Goal: Connect with others: Connect with others

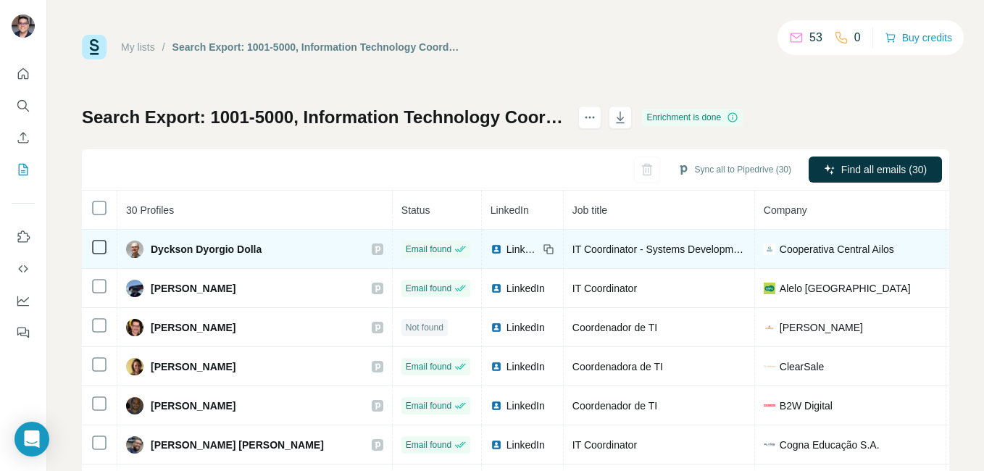
click at [506, 243] on span "LinkedIn" at bounding box center [522, 249] width 32 height 14
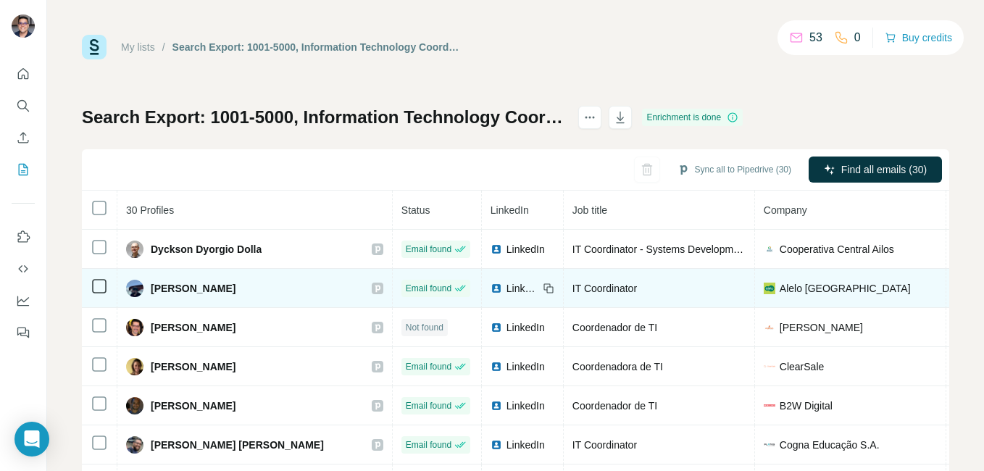
click at [506, 288] on span "LinkedIn" at bounding box center [522, 288] width 32 height 14
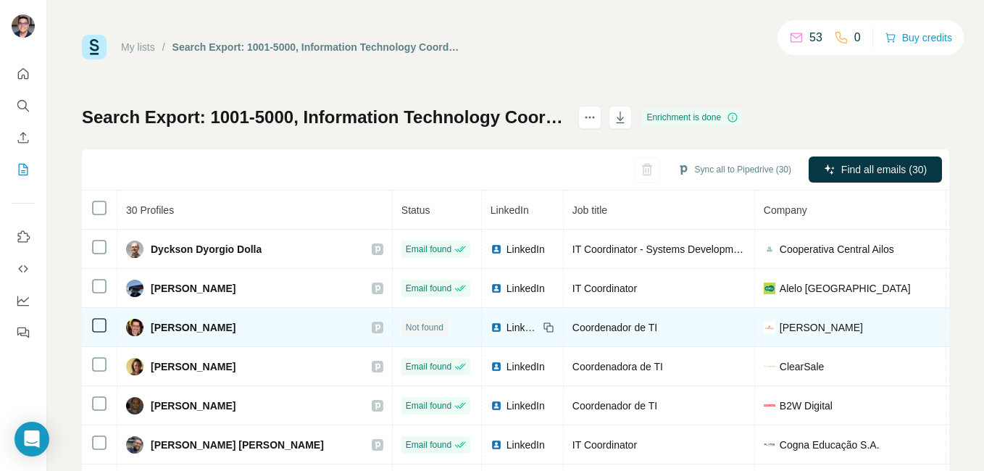
click at [506, 320] on span "LinkedIn" at bounding box center [522, 327] width 32 height 14
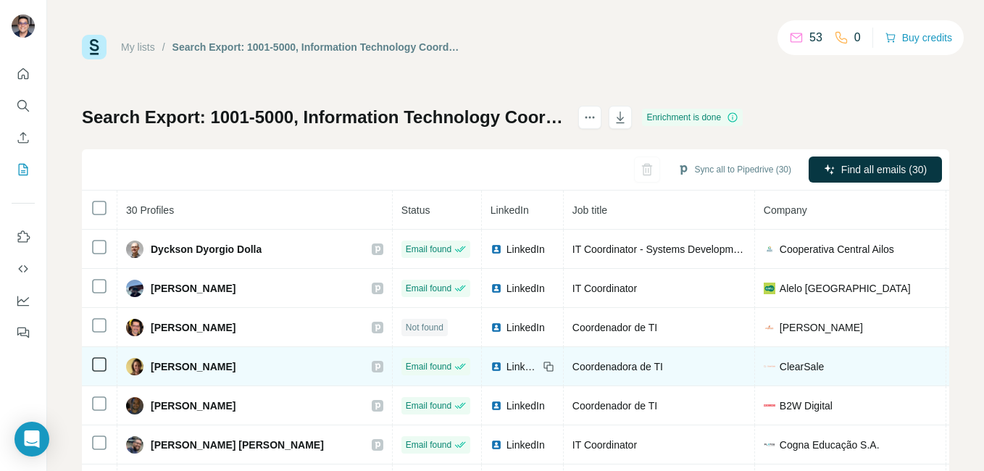
click at [482, 374] on td "LinkedIn" at bounding box center [523, 366] width 82 height 39
click at [506, 367] on span "LinkedIn" at bounding box center [522, 366] width 32 height 14
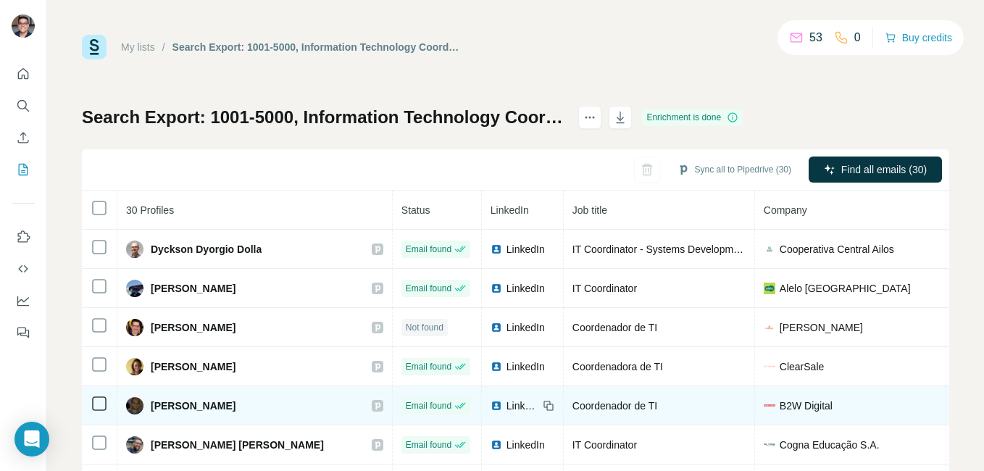
click at [506, 401] on span "LinkedIn" at bounding box center [522, 405] width 32 height 14
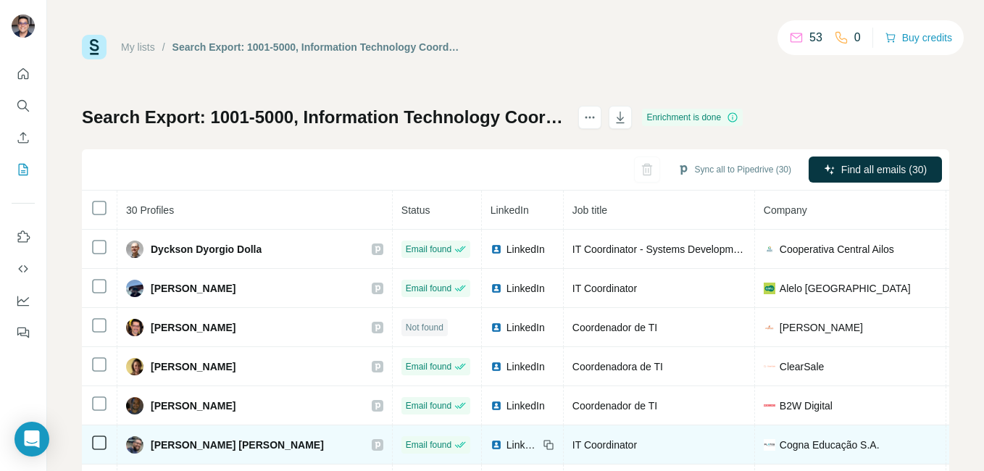
click at [506, 440] on span "LinkedIn" at bounding box center [522, 445] width 32 height 14
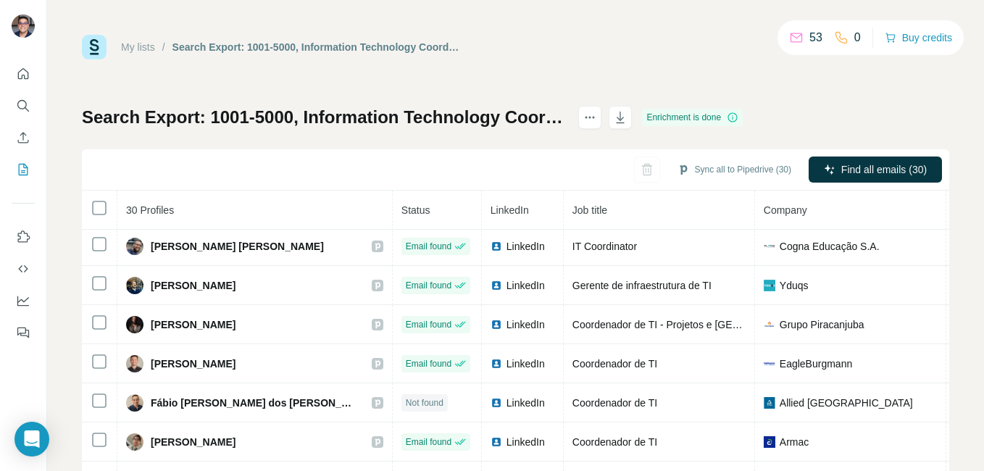
scroll to position [229, 0]
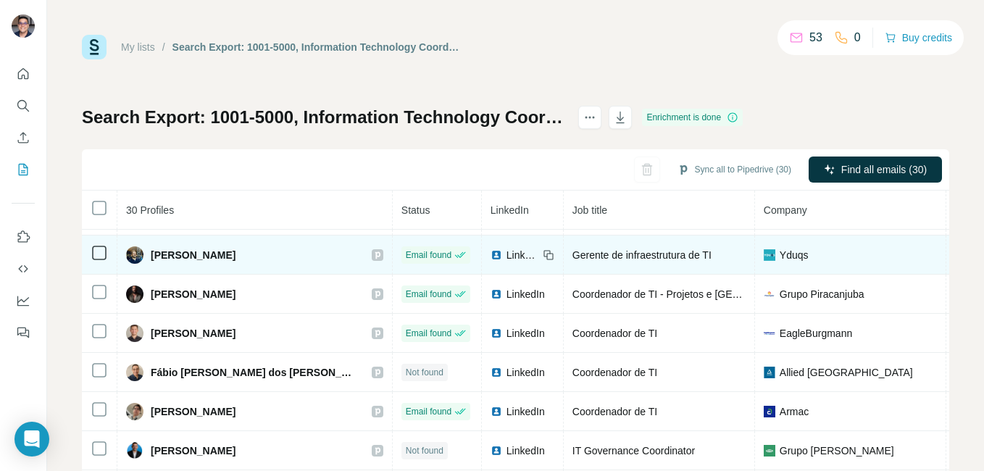
click at [506, 259] on span "LinkedIn" at bounding box center [522, 255] width 32 height 14
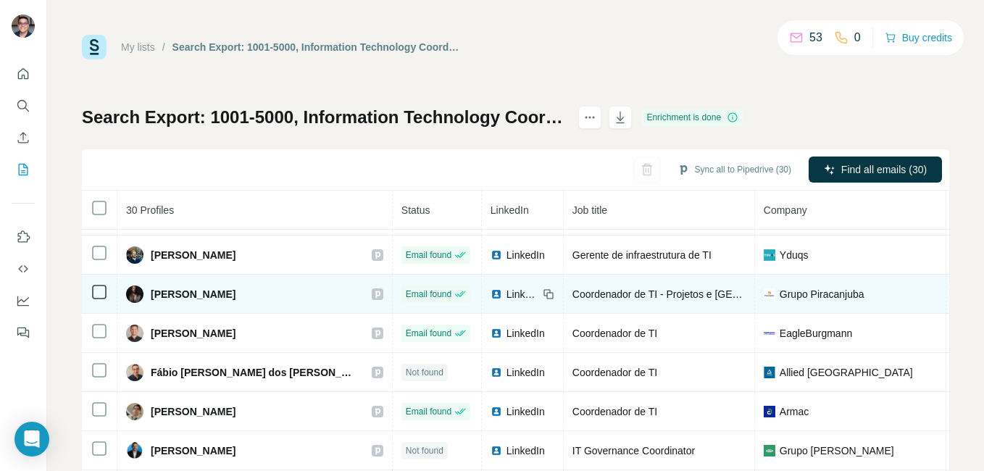
click at [506, 291] on span "LinkedIn" at bounding box center [522, 294] width 32 height 14
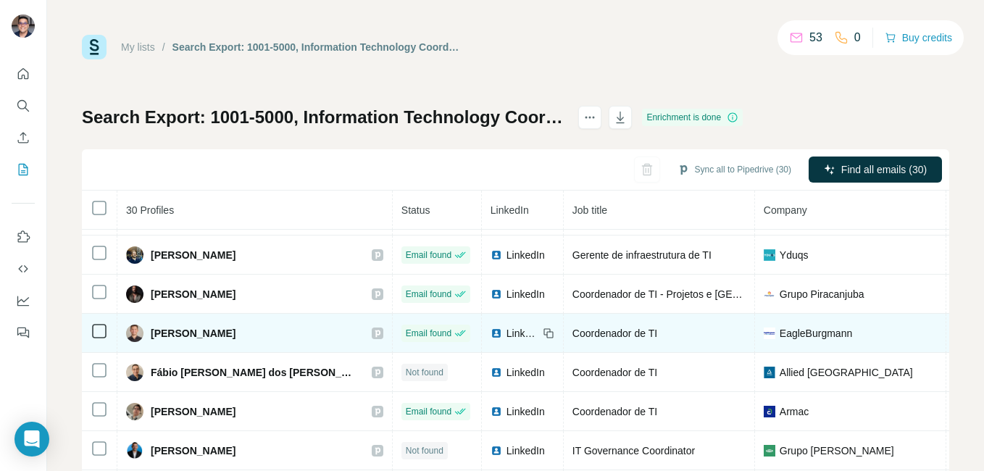
click at [506, 333] on span "LinkedIn" at bounding box center [522, 333] width 32 height 14
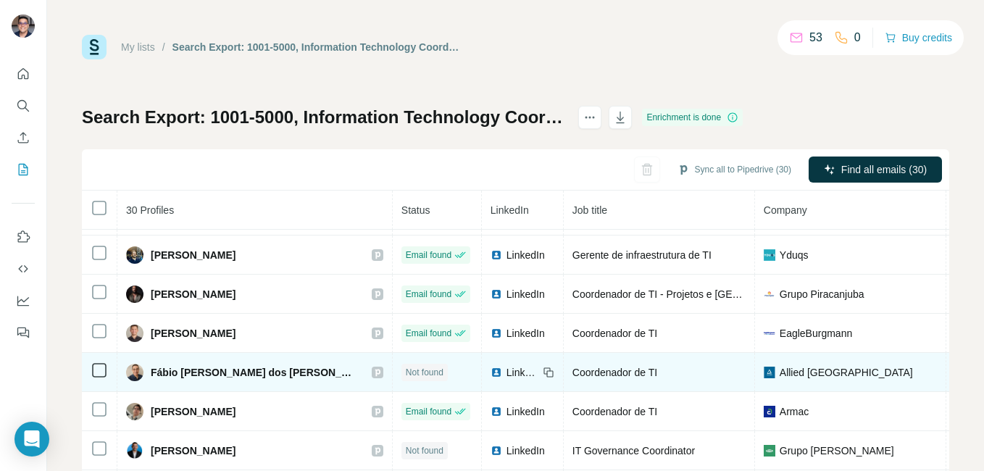
click at [506, 375] on span "LinkedIn" at bounding box center [522, 372] width 32 height 14
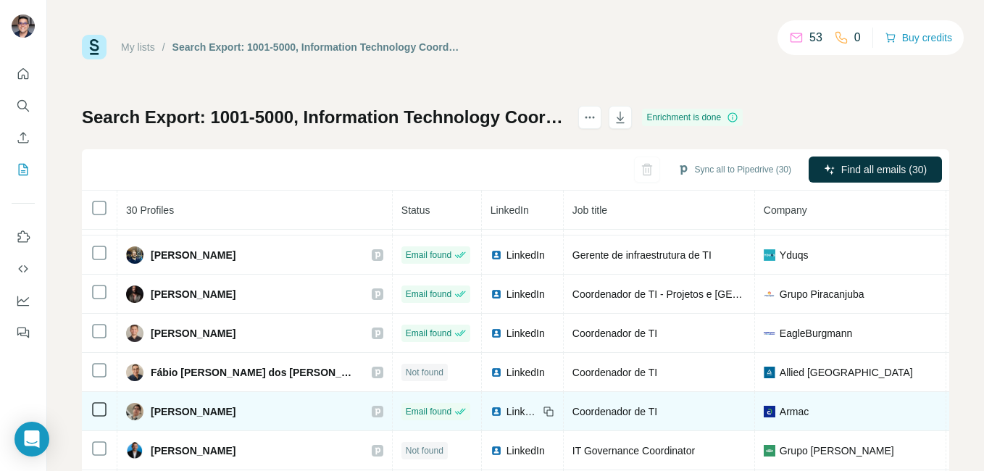
click at [506, 405] on span "LinkedIn" at bounding box center [522, 411] width 32 height 14
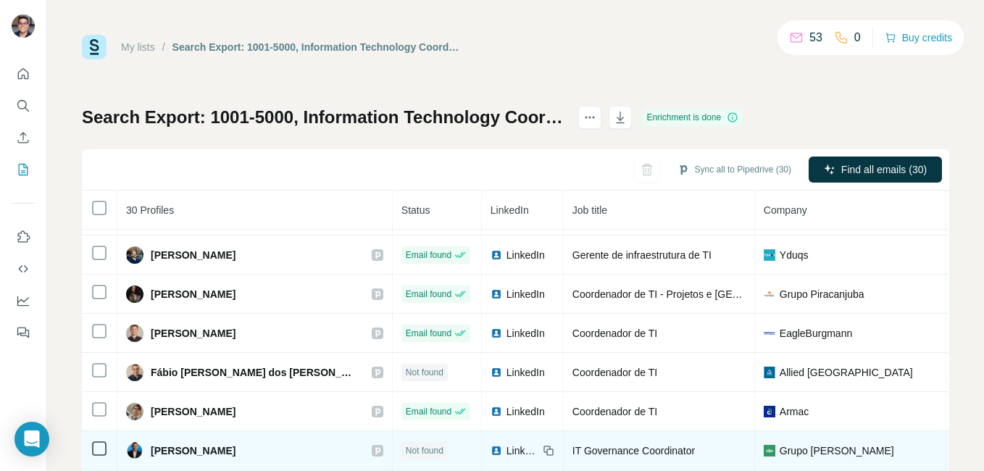
click at [506, 448] on span "LinkedIn" at bounding box center [522, 450] width 32 height 14
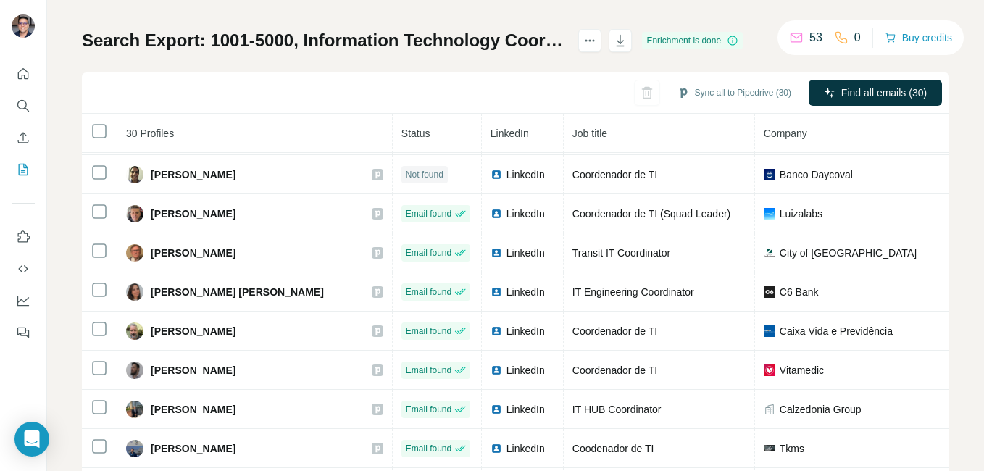
scroll to position [73, 0]
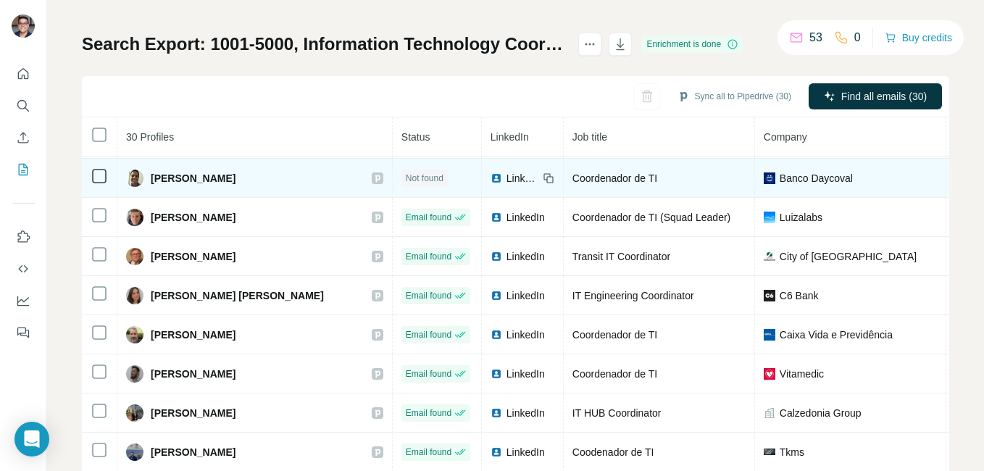
click at [506, 180] on span "LinkedIn" at bounding box center [522, 178] width 32 height 14
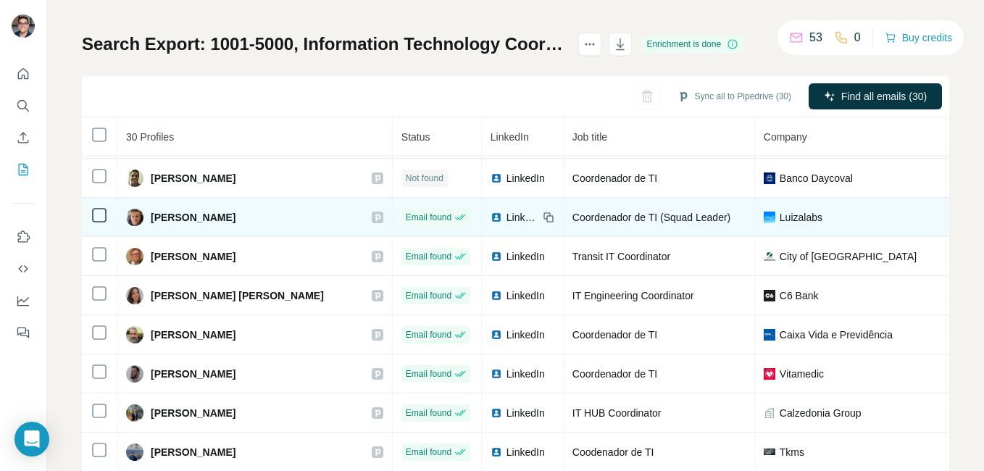
click at [506, 213] on span "LinkedIn" at bounding box center [522, 217] width 32 height 14
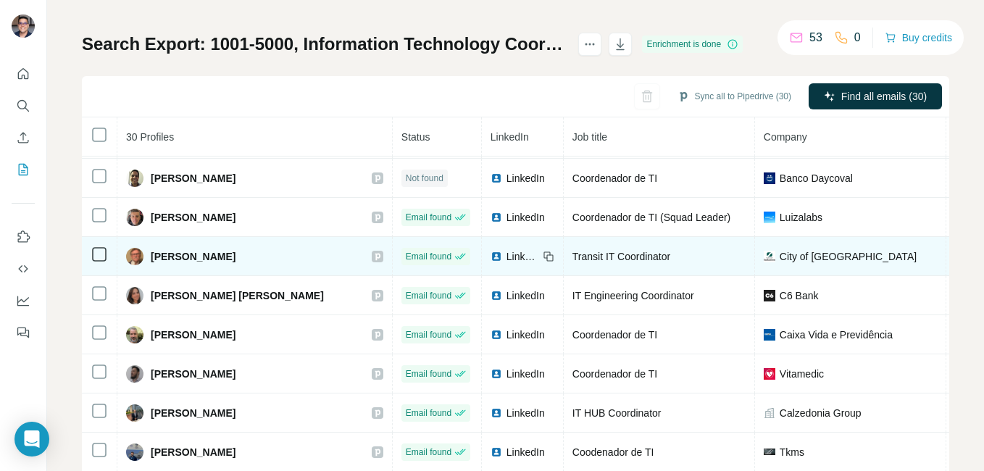
click at [506, 259] on span "LinkedIn" at bounding box center [522, 256] width 32 height 14
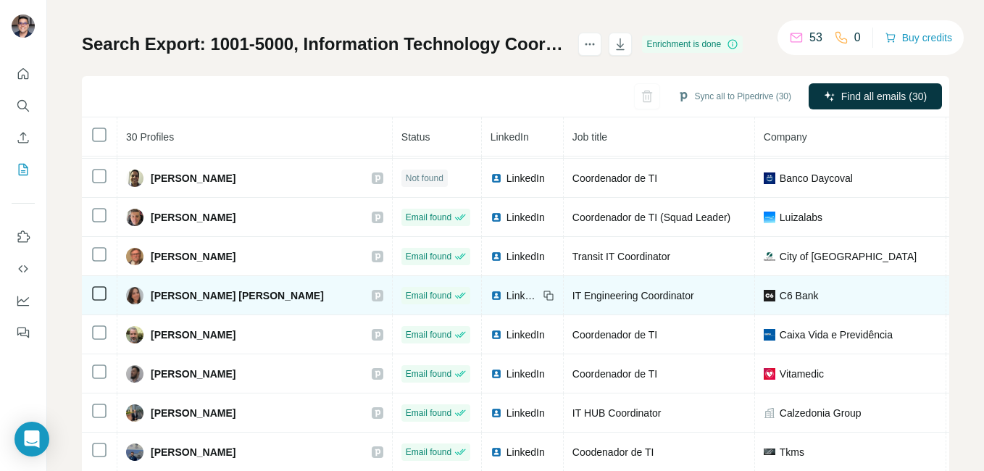
click at [494, 308] on td "LinkedIn" at bounding box center [523, 295] width 82 height 39
click at [506, 291] on span "LinkedIn" at bounding box center [522, 295] width 32 height 14
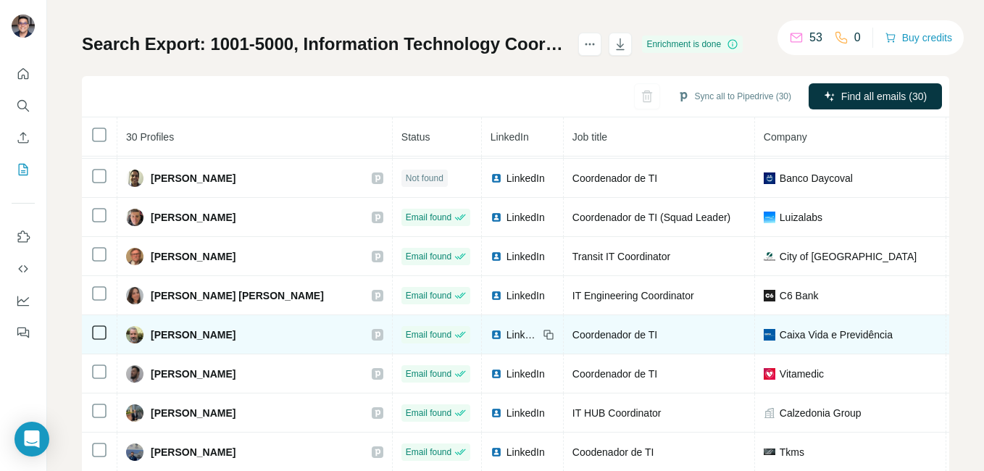
click at [506, 340] on span "LinkedIn" at bounding box center [522, 334] width 32 height 14
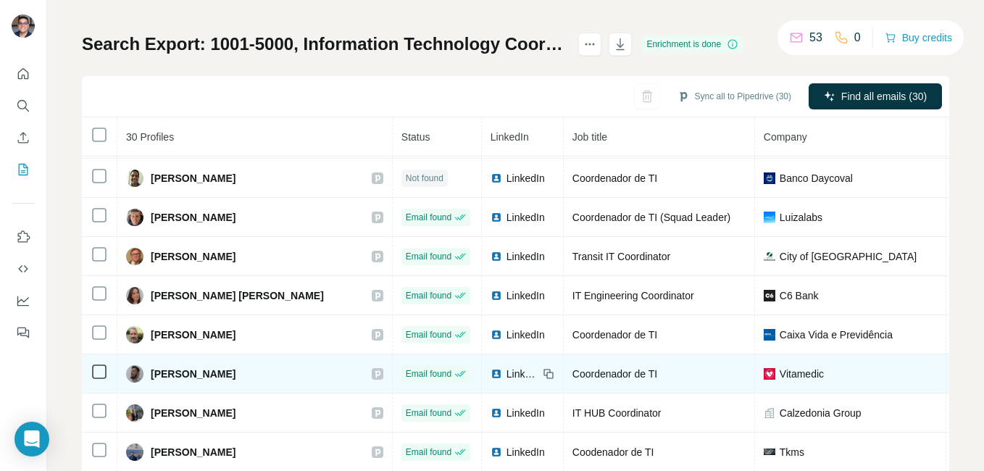
click at [506, 377] on span "LinkedIn" at bounding box center [522, 374] width 32 height 14
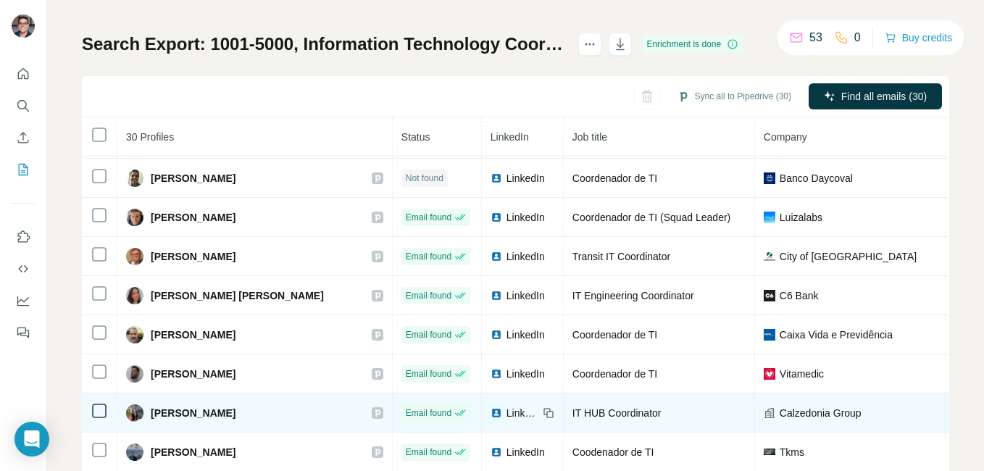
click at [506, 414] on span "LinkedIn" at bounding box center [522, 413] width 32 height 14
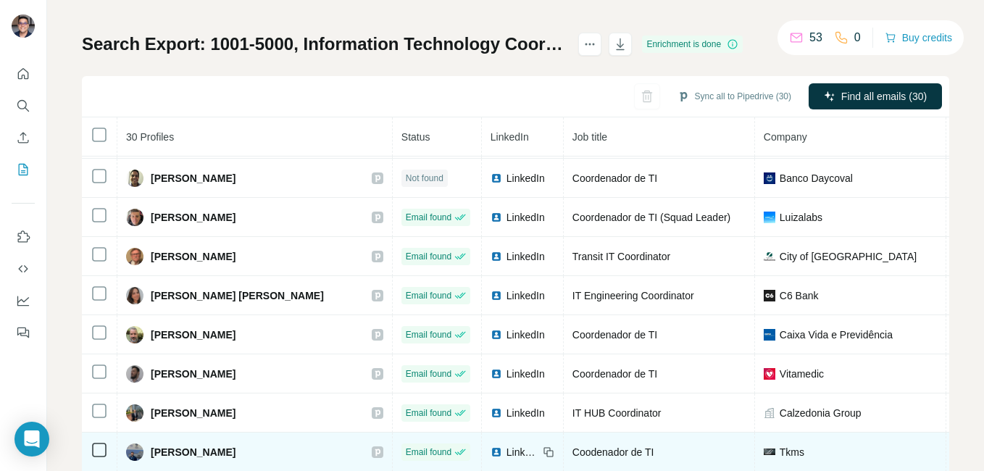
click at [506, 451] on span "LinkedIn" at bounding box center [522, 452] width 32 height 14
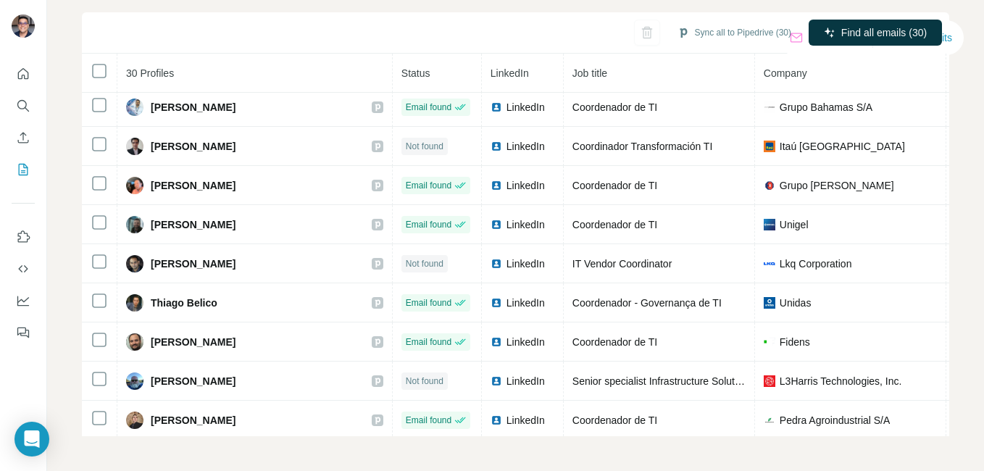
scroll to position [795, 0]
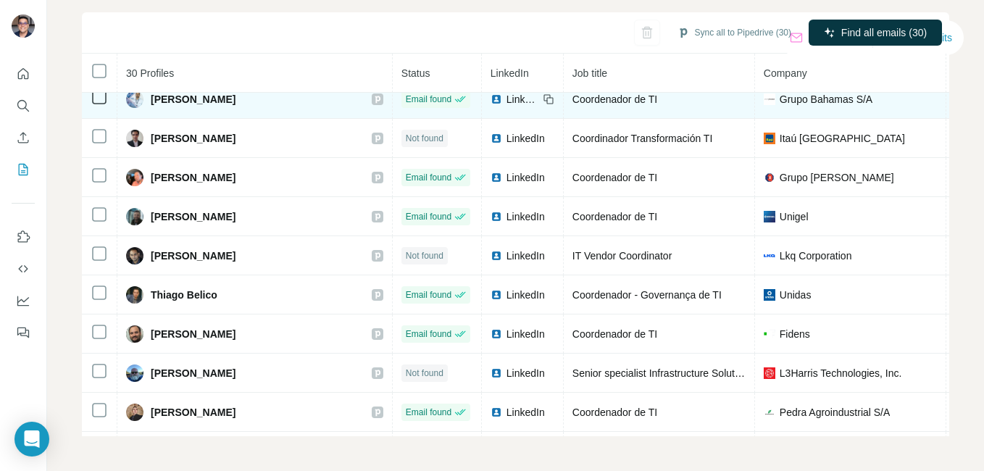
click at [506, 104] on span "LinkedIn" at bounding box center [522, 99] width 32 height 14
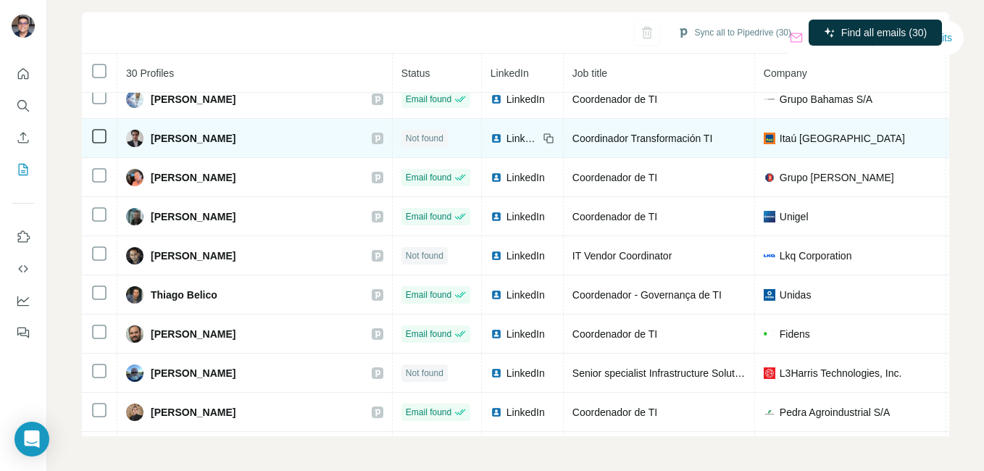
click at [506, 139] on span "LinkedIn" at bounding box center [522, 138] width 32 height 14
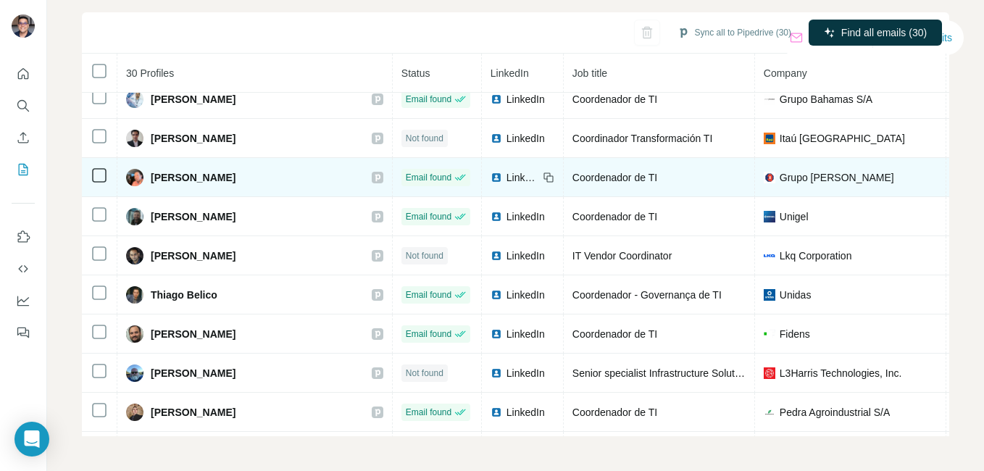
click at [506, 177] on span "LinkedIn" at bounding box center [522, 177] width 32 height 14
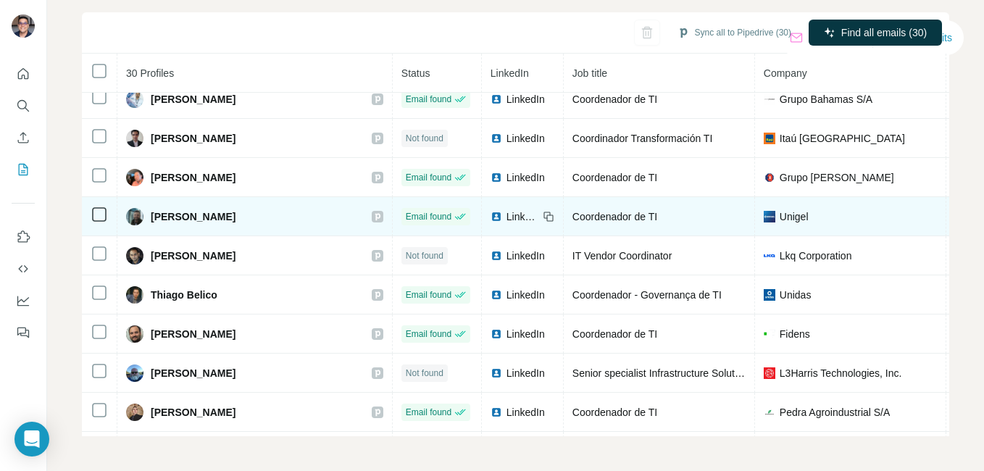
click at [506, 213] on span "LinkedIn" at bounding box center [522, 216] width 32 height 14
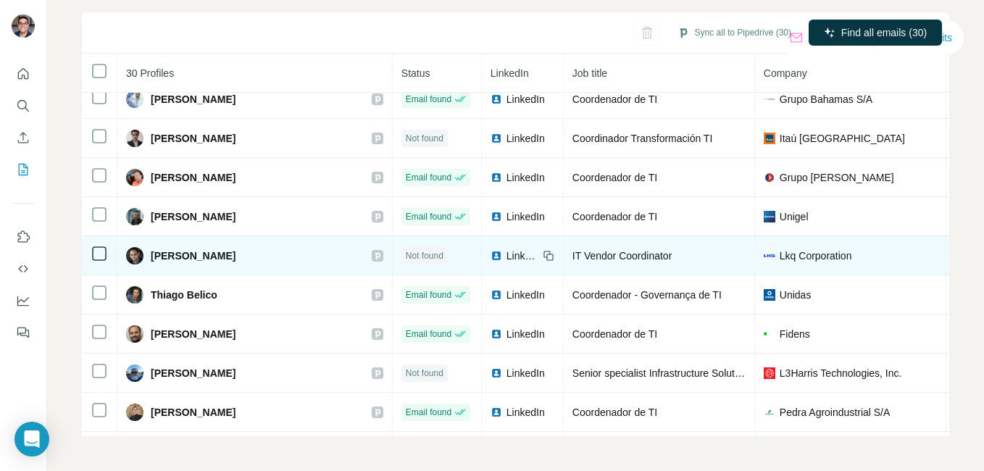
click at [482, 247] on td "LinkedIn" at bounding box center [523, 255] width 82 height 39
click at [506, 254] on span "LinkedIn" at bounding box center [522, 255] width 32 height 14
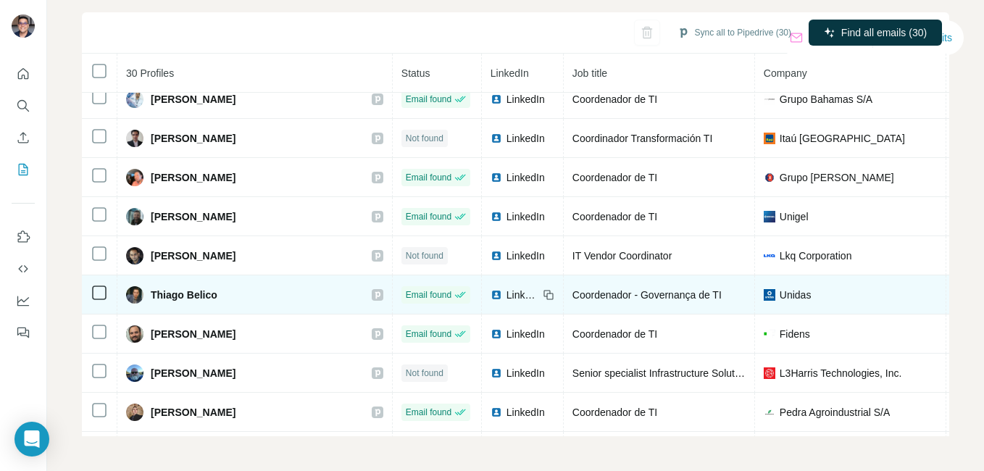
click at [490, 298] on div "LinkedIn" at bounding box center [514, 295] width 48 height 14
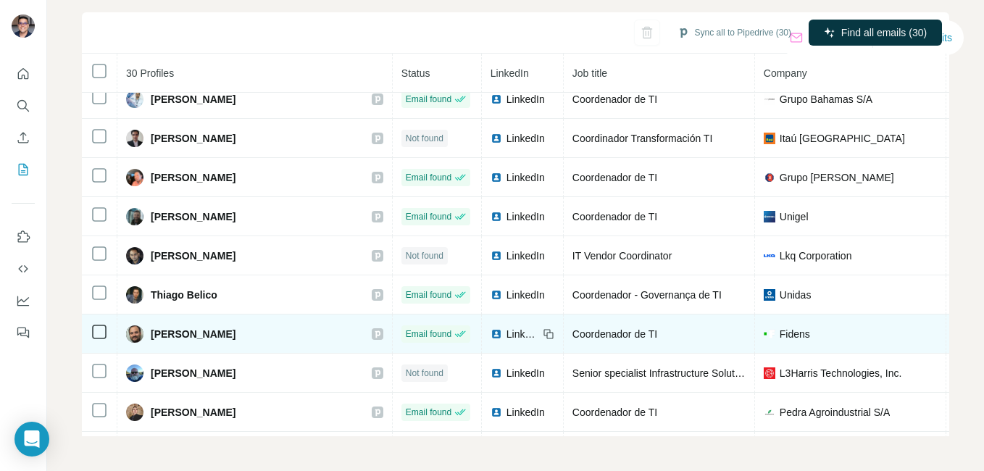
click at [482, 343] on td "LinkedIn" at bounding box center [523, 333] width 82 height 39
click at [506, 336] on span "LinkedIn" at bounding box center [522, 334] width 32 height 14
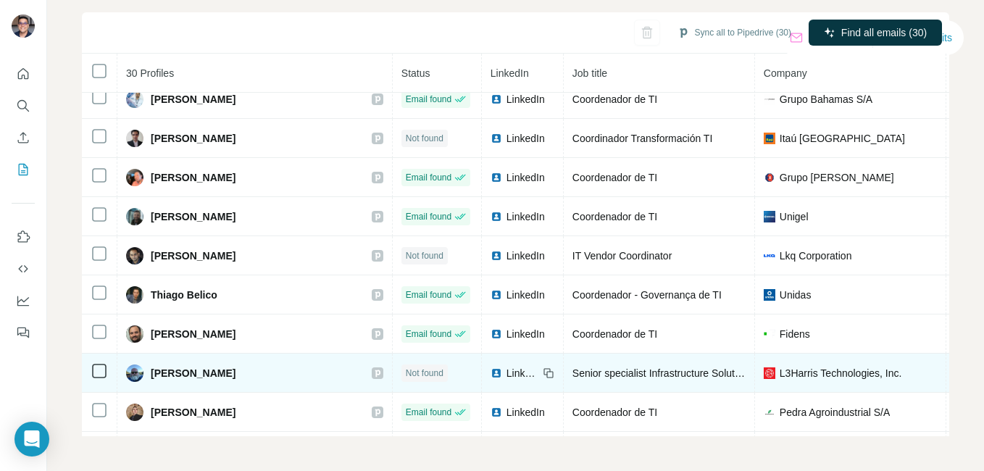
click at [506, 377] on span "LinkedIn" at bounding box center [522, 373] width 32 height 14
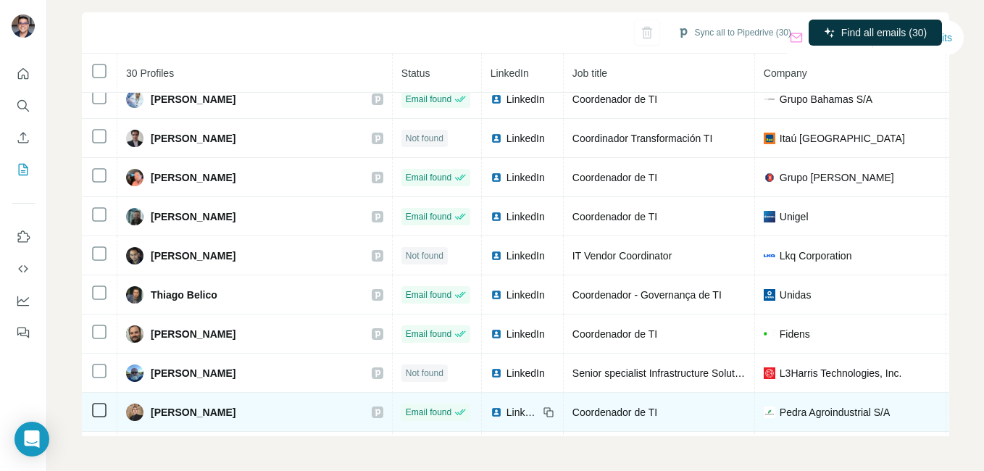
click at [506, 411] on span "LinkedIn" at bounding box center [522, 412] width 32 height 14
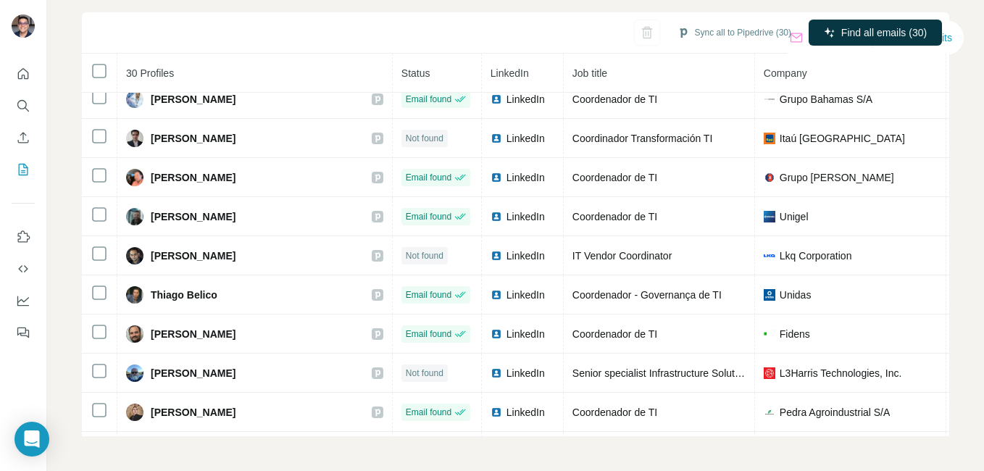
scroll to position [837, 0]
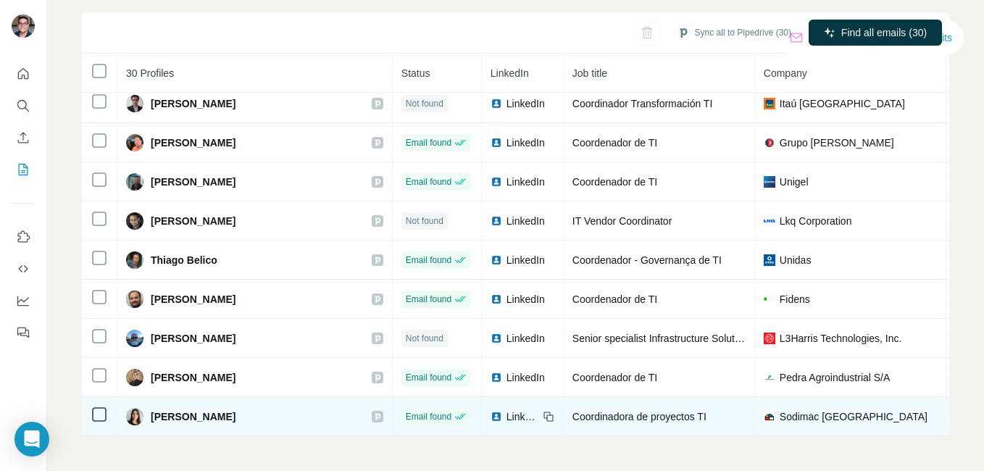
click at [506, 411] on span "LinkedIn" at bounding box center [522, 416] width 32 height 14
